Goal: Task Accomplishment & Management: Manage account settings

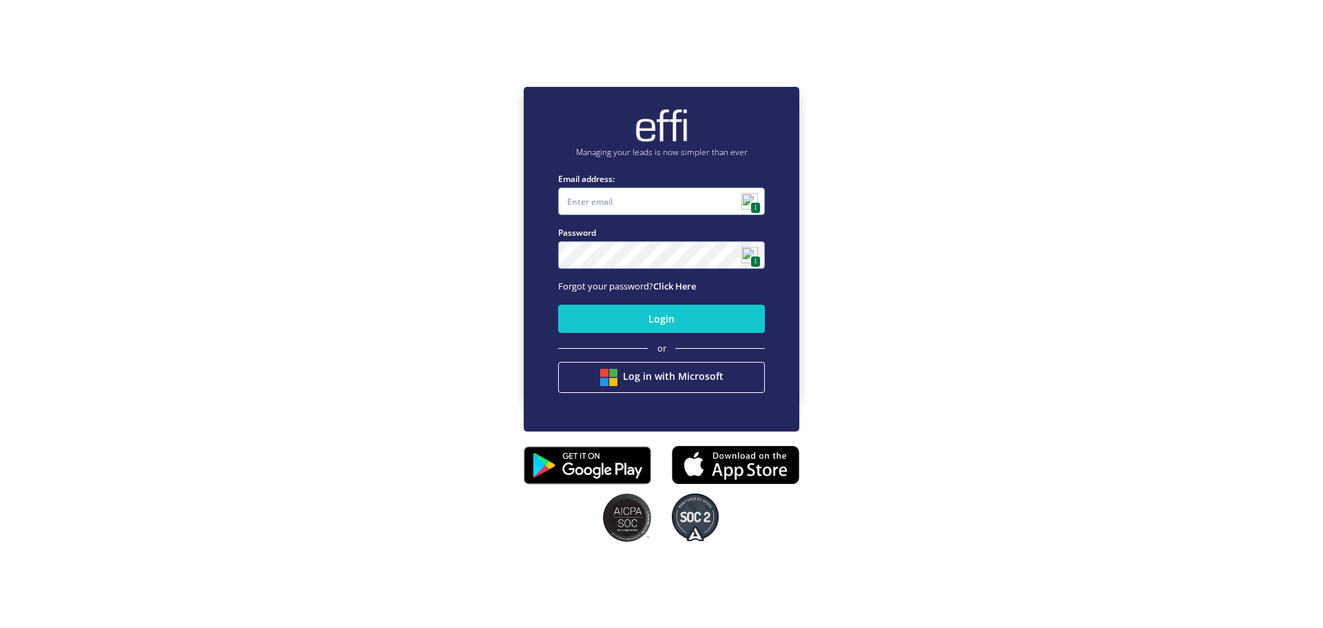
click at [750, 199] on img at bounding box center [749, 201] width 17 height 17
type input "[PERSON_NAME][EMAIL_ADDRESS][PERSON_NAME][DOMAIN_NAME]"
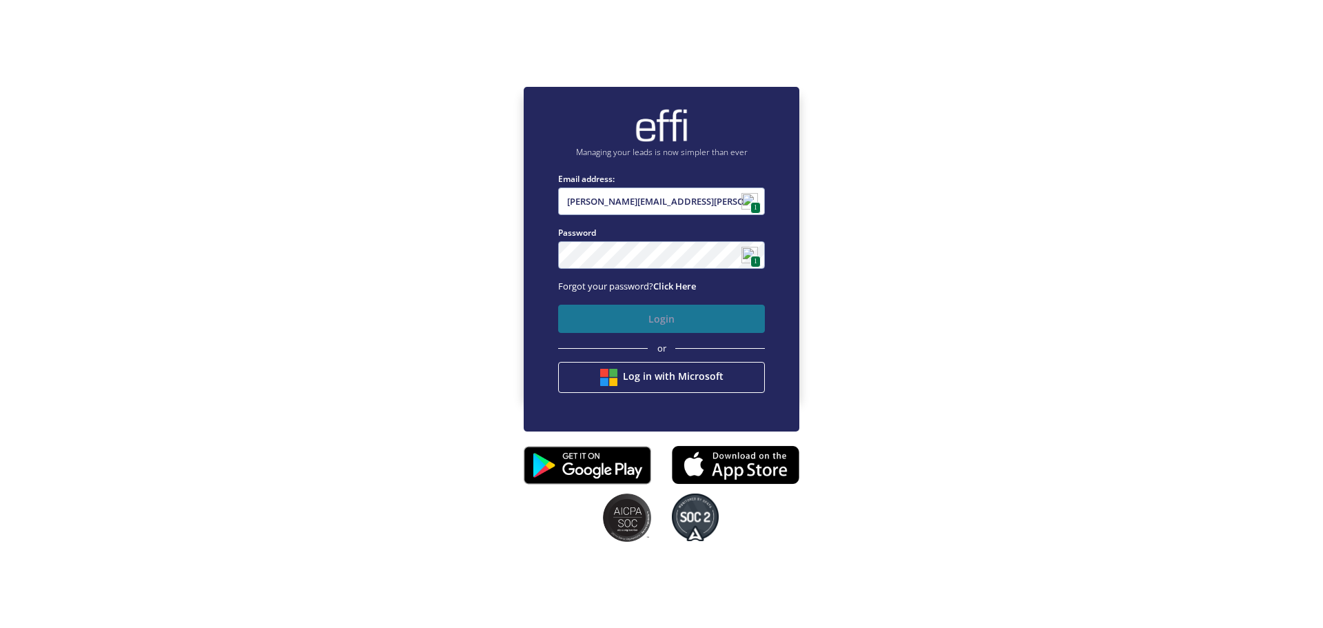
click at [658, 320] on button "Login" at bounding box center [661, 318] width 207 height 28
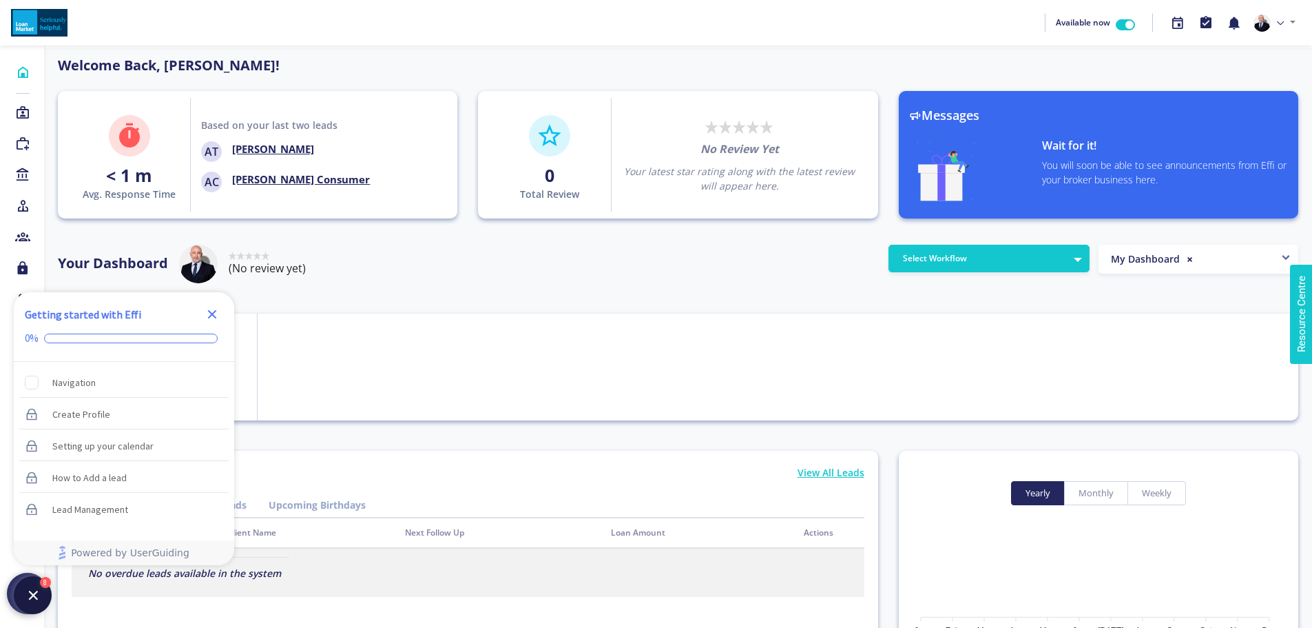
click at [212, 312] on icon "Close Checklist" at bounding box center [212, 314] width 17 height 17
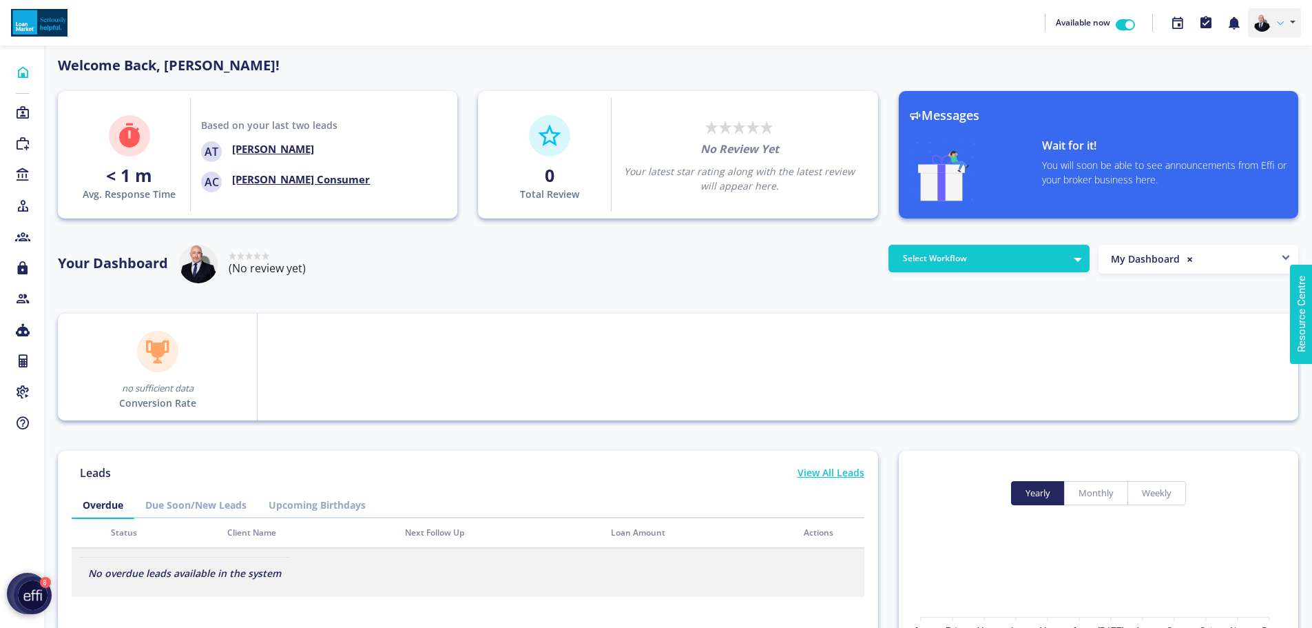
click at [1276, 21] on link at bounding box center [1274, 22] width 53 height 29
click at [1241, 52] on link "Profile" at bounding box center [1246, 55] width 109 height 20
